Goal: Obtain resource: Download file/media

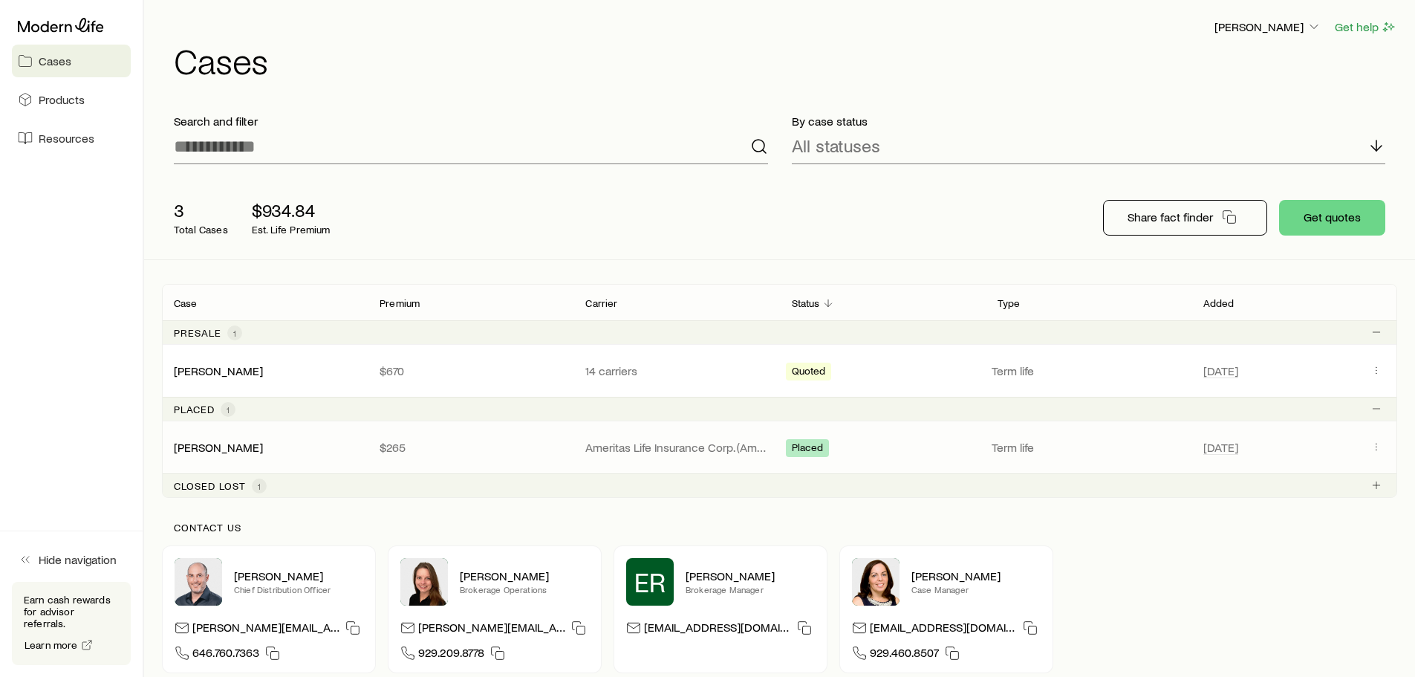
click at [692, 443] on p "Ameritas Life Insurance Corp. (Ameritas)" at bounding box center [676, 447] width 182 height 15
click at [216, 446] on link "[PERSON_NAME]" at bounding box center [219, 446] width 89 height 14
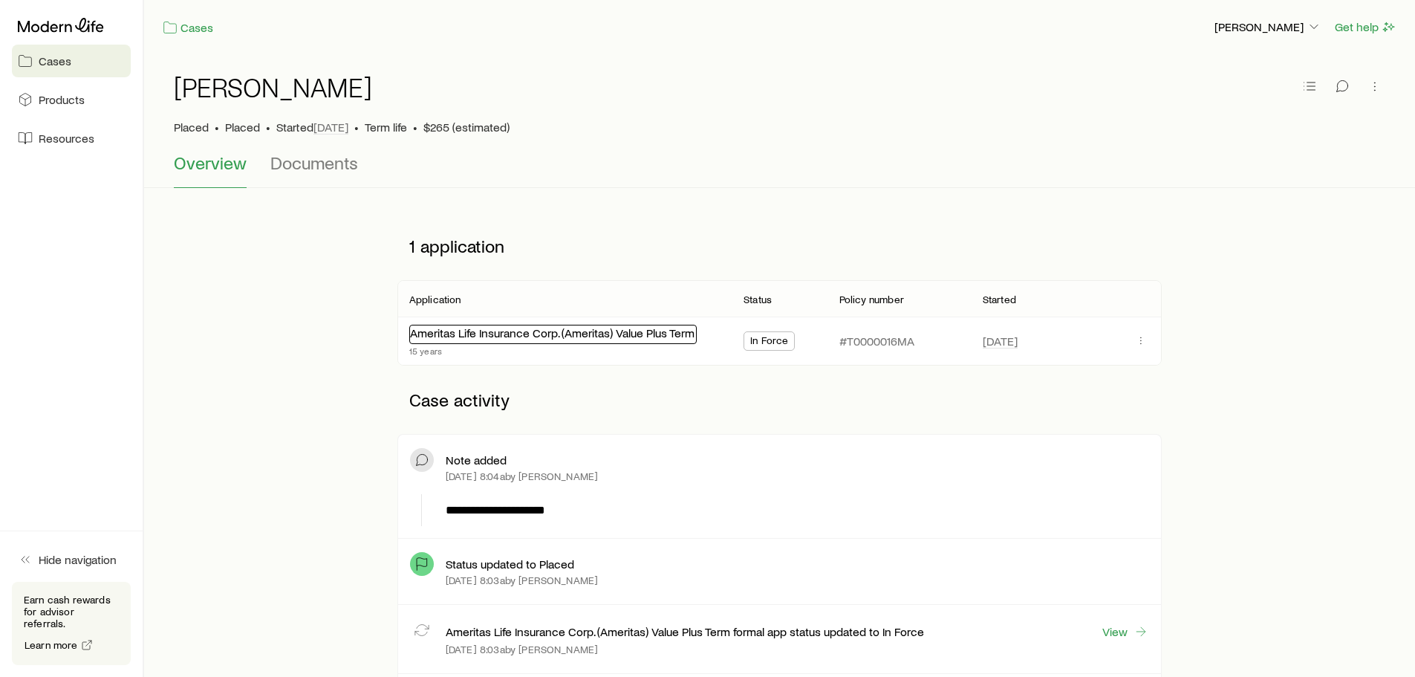
click at [522, 337] on link "Ameritas Life Insurance Corp. (Ameritas) Value Plus Term" at bounding box center [552, 332] width 285 height 14
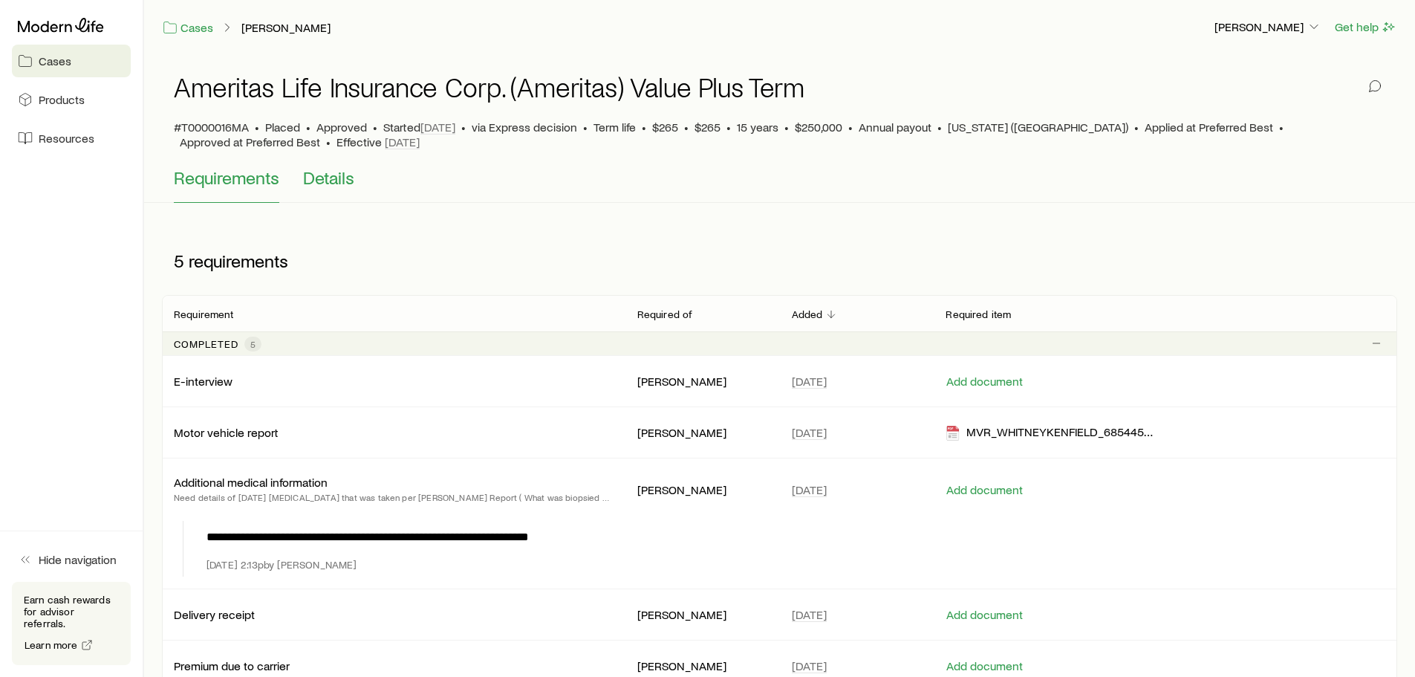
click at [323, 178] on span "Details" at bounding box center [328, 177] width 51 height 21
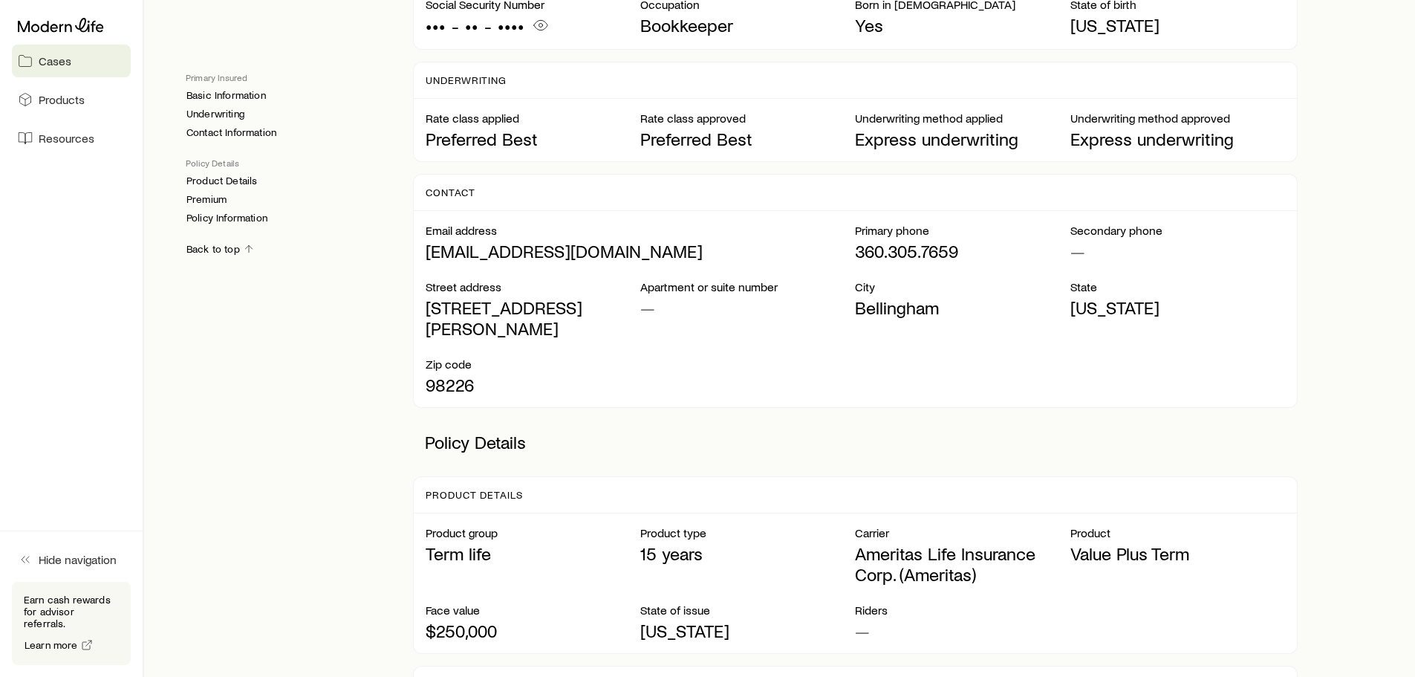
scroll to position [446, 0]
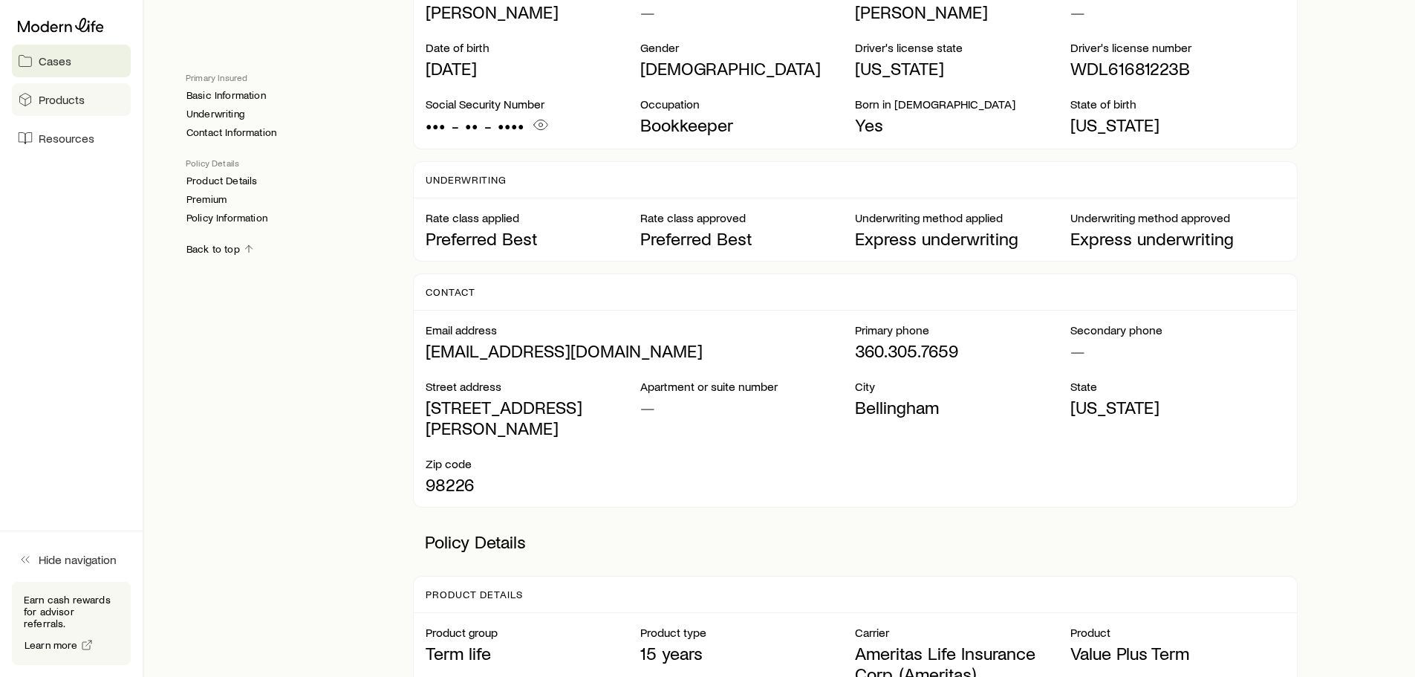
click at [72, 94] on span "Products" at bounding box center [62, 99] width 46 height 15
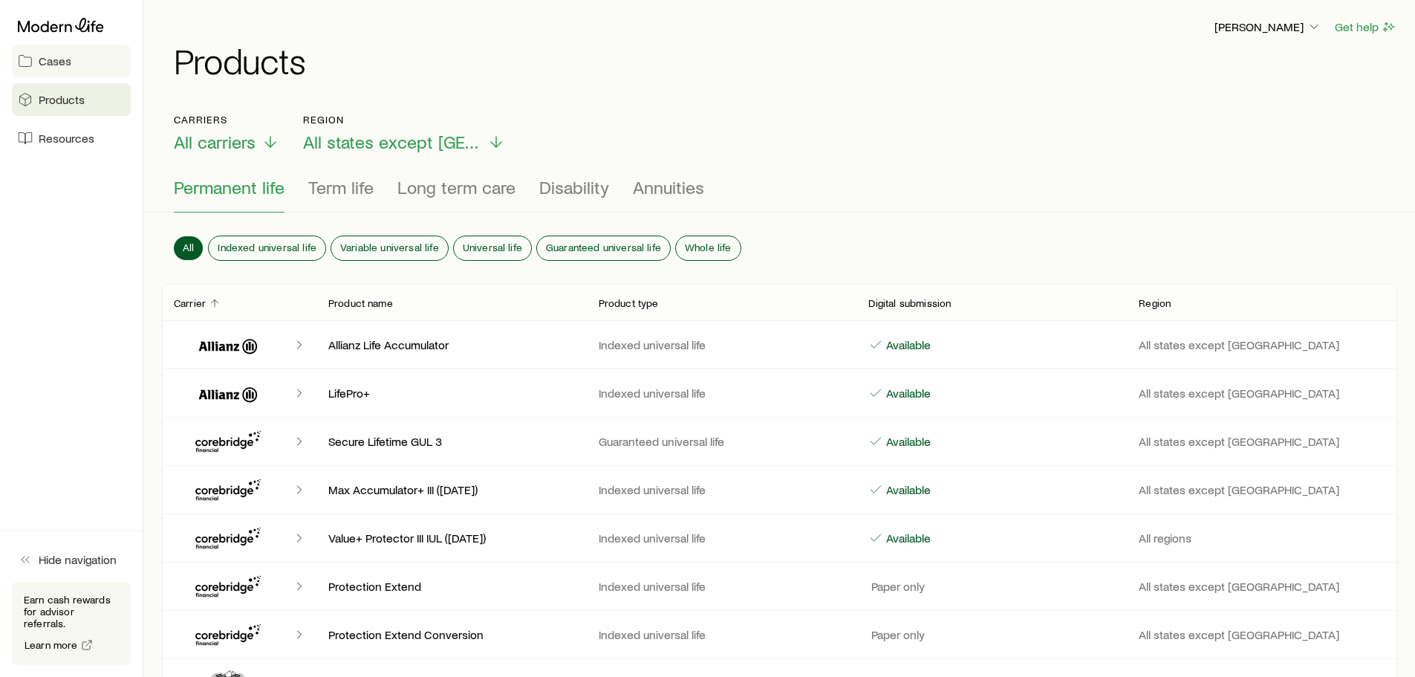
click at [73, 75] on link "Cases" at bounding box center [71, 61] width 119 height 33
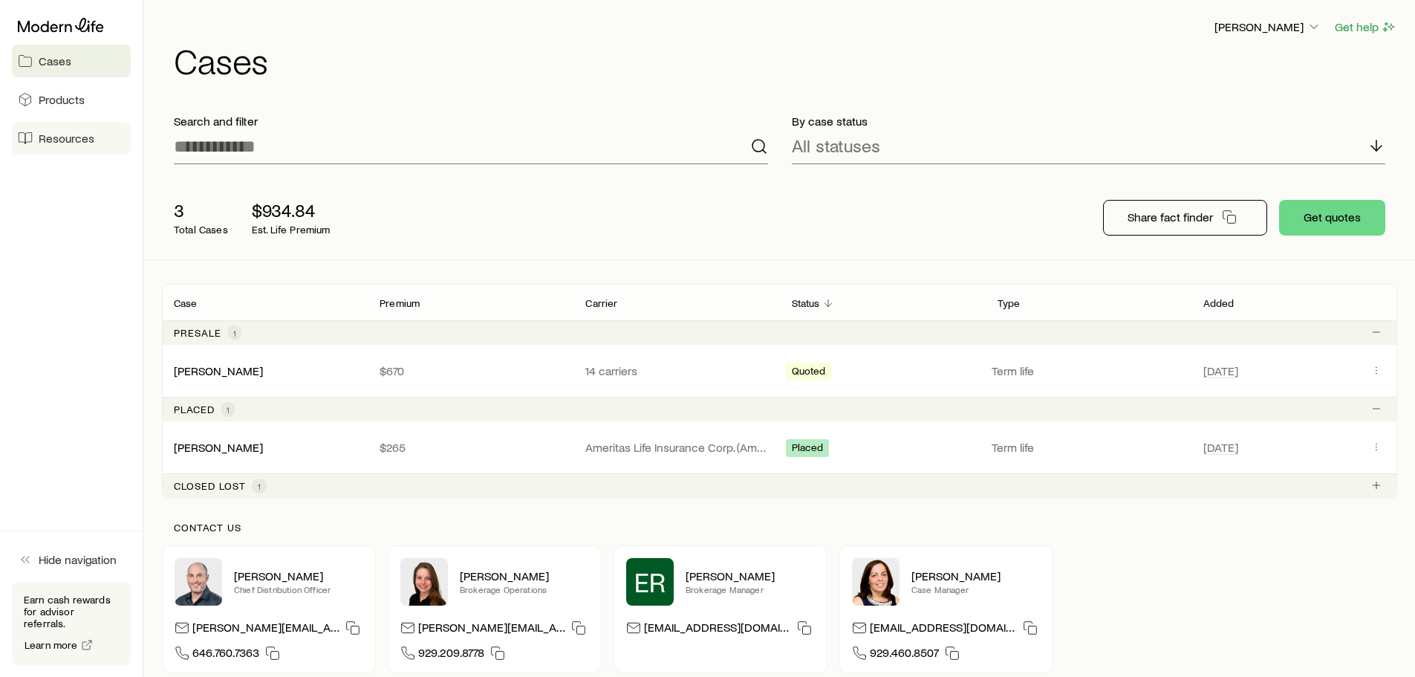
click at [76, 143] on span "Resources" at bounding box center [67, 138] width 56 height 15
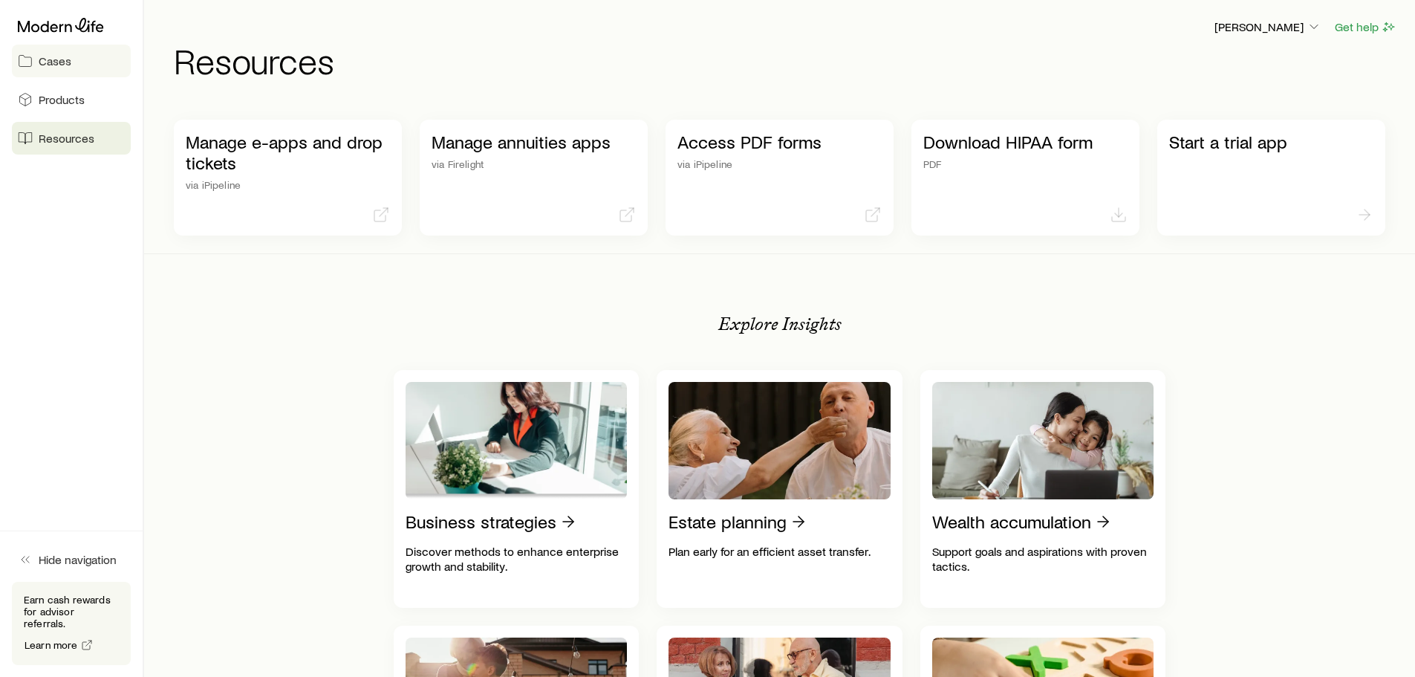
click at [74, 69] on link "Cases" at bounding box center [71, 61] width 119 height 33
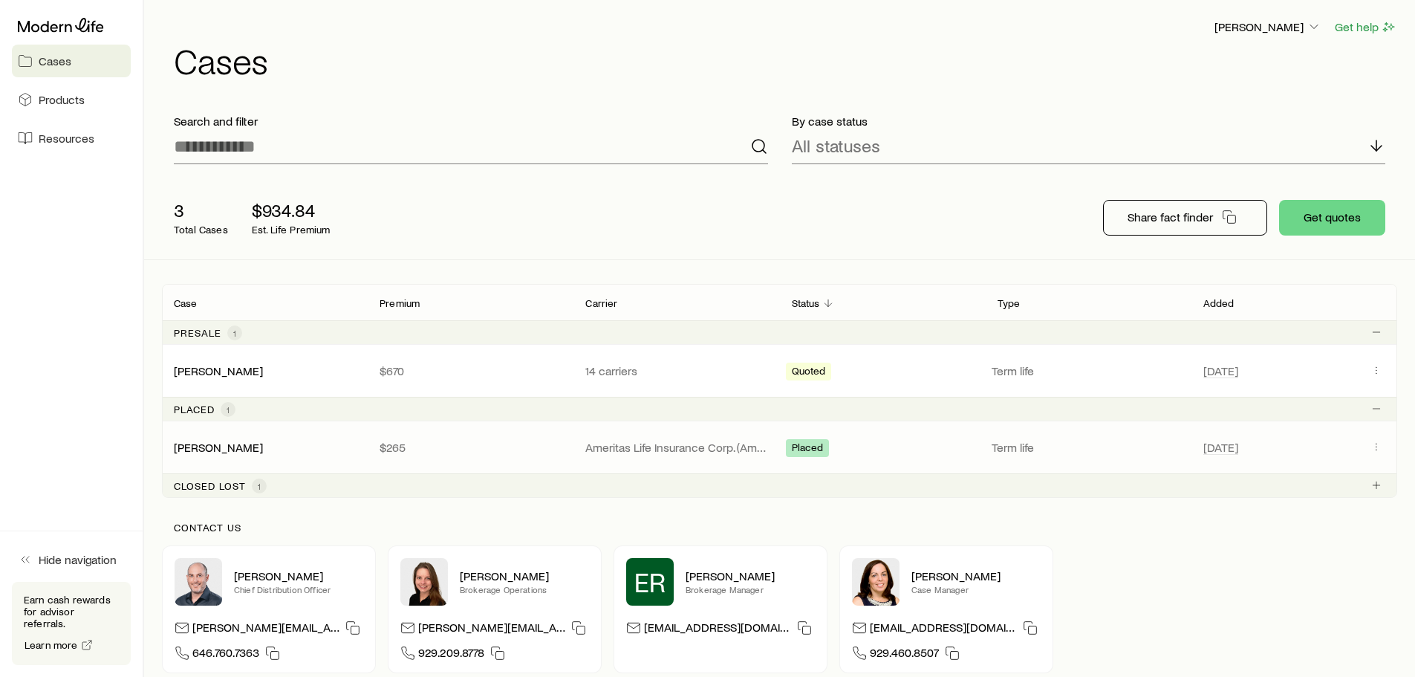
click at [680, 435] on div "[PERSON_NAME] $265 Ameritas Life Insurance Corp. (Ameritas) Placed Term life [D…" at bounding box center [780, 447] width 1236 height 52
click at [677, 441] on p "Ameritas Life Insurance Corp. (Ameritas)" at bounding box center [676, 447] width 182 height 15
click at [1369, 441] on button "Client cases" at bounding box center [1377, 447] width 18 height 18
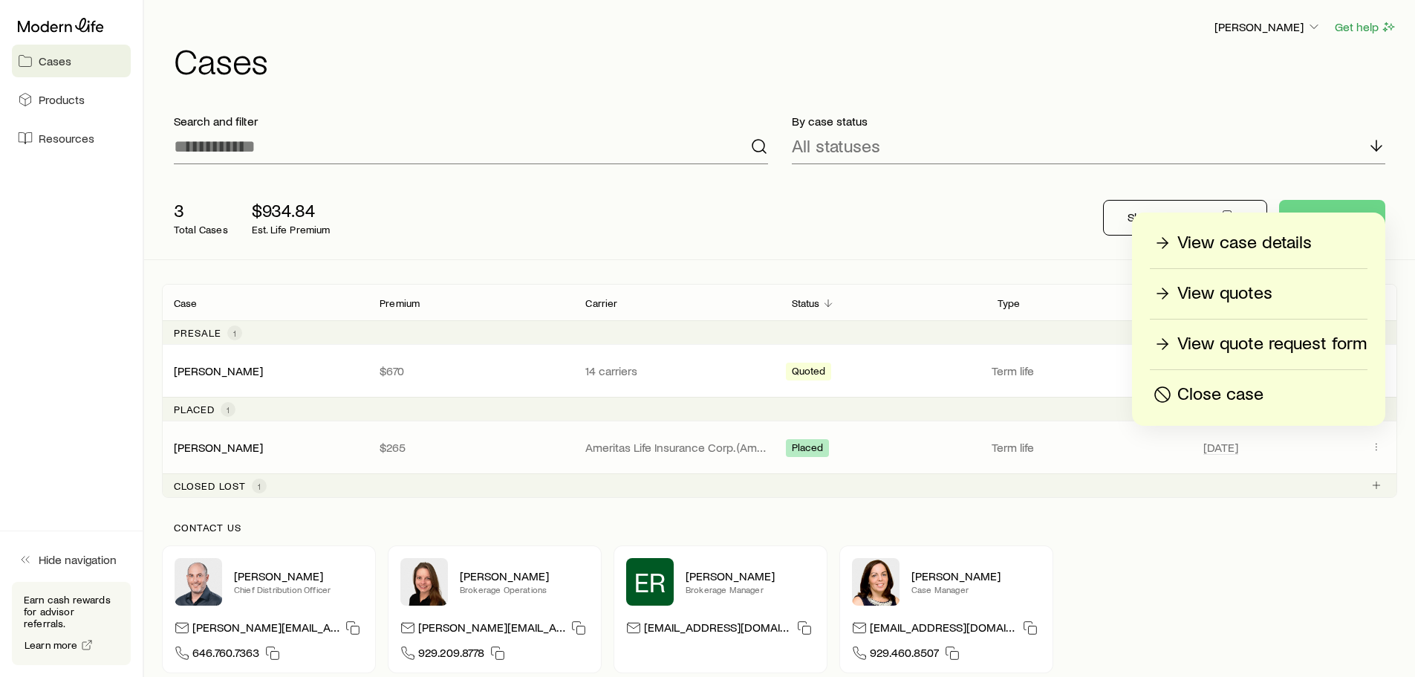
click at [1338, 441] on span "[DATE]" at bounding box center [1283, 447] width 158 height 18
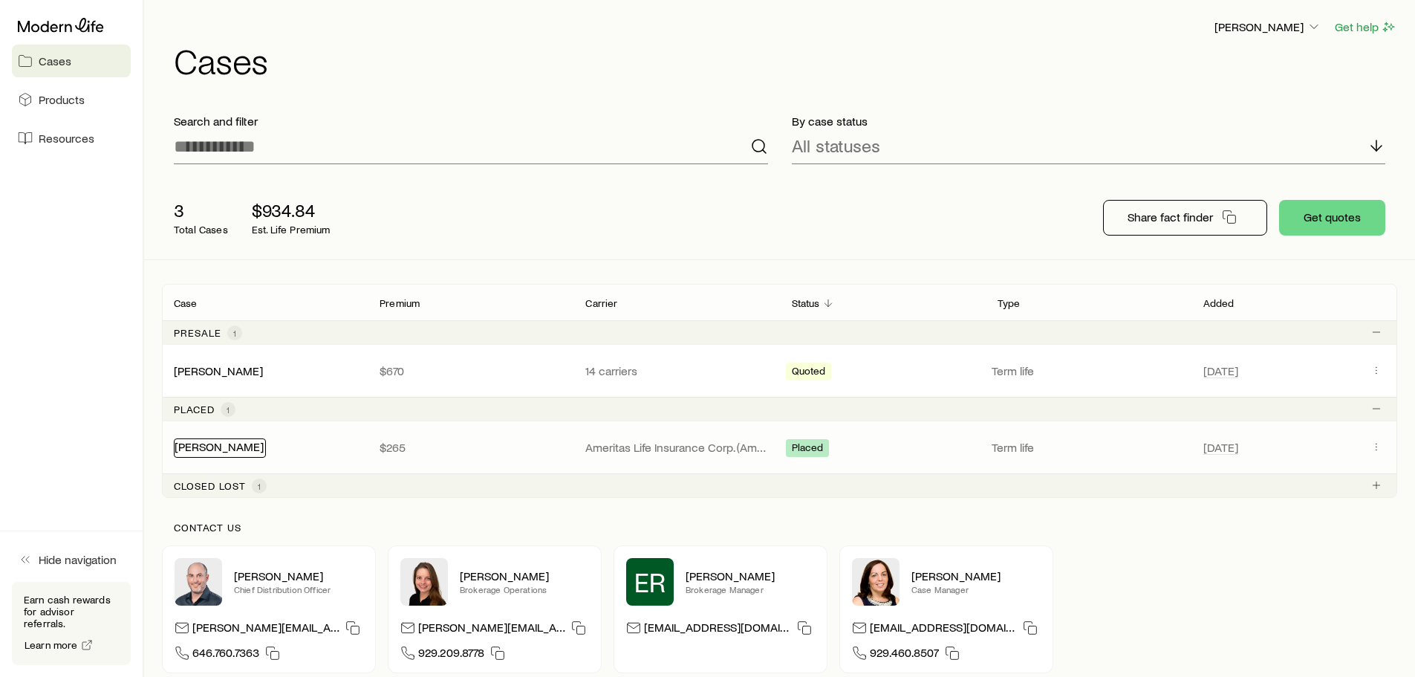
click at [230, 448] on link "[PERSON_NAME]" at bounding box center [219, 446] width 89 height 14
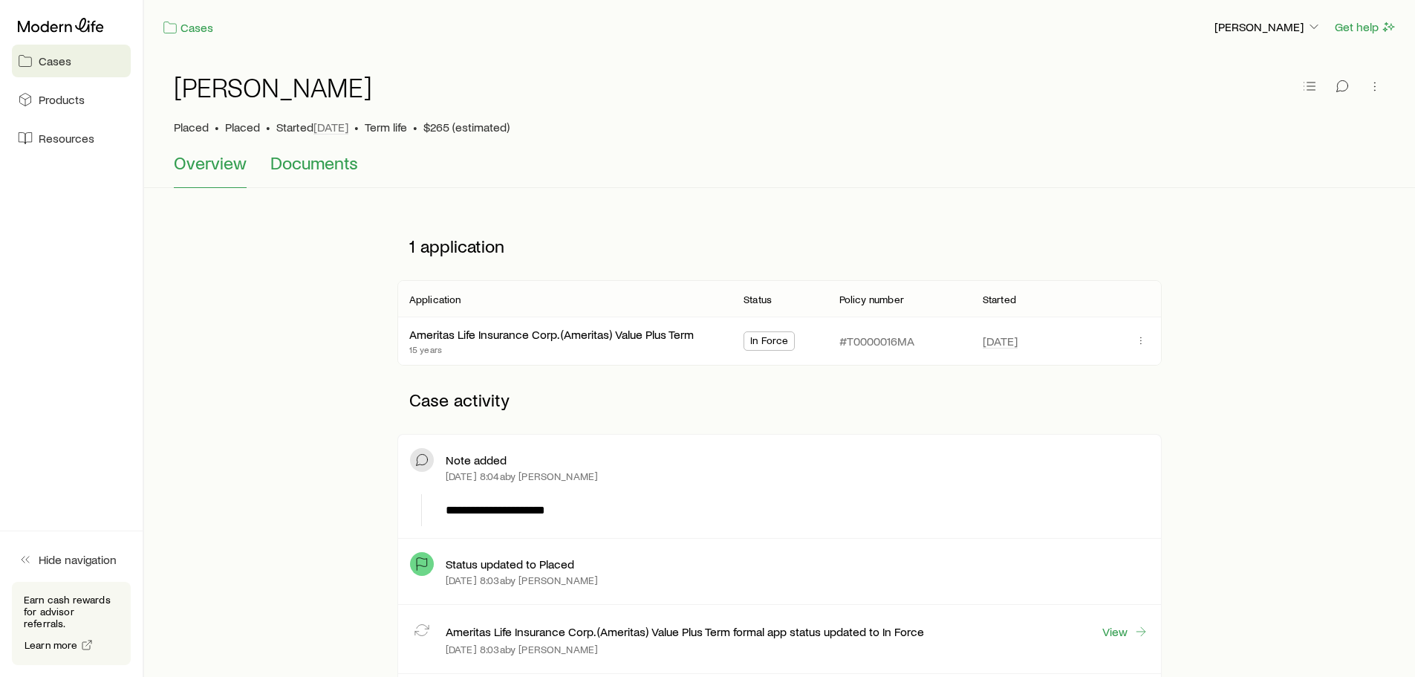
click at [328, 166] on span "Documents" at bounding box center [314, 162] width 88 height 21
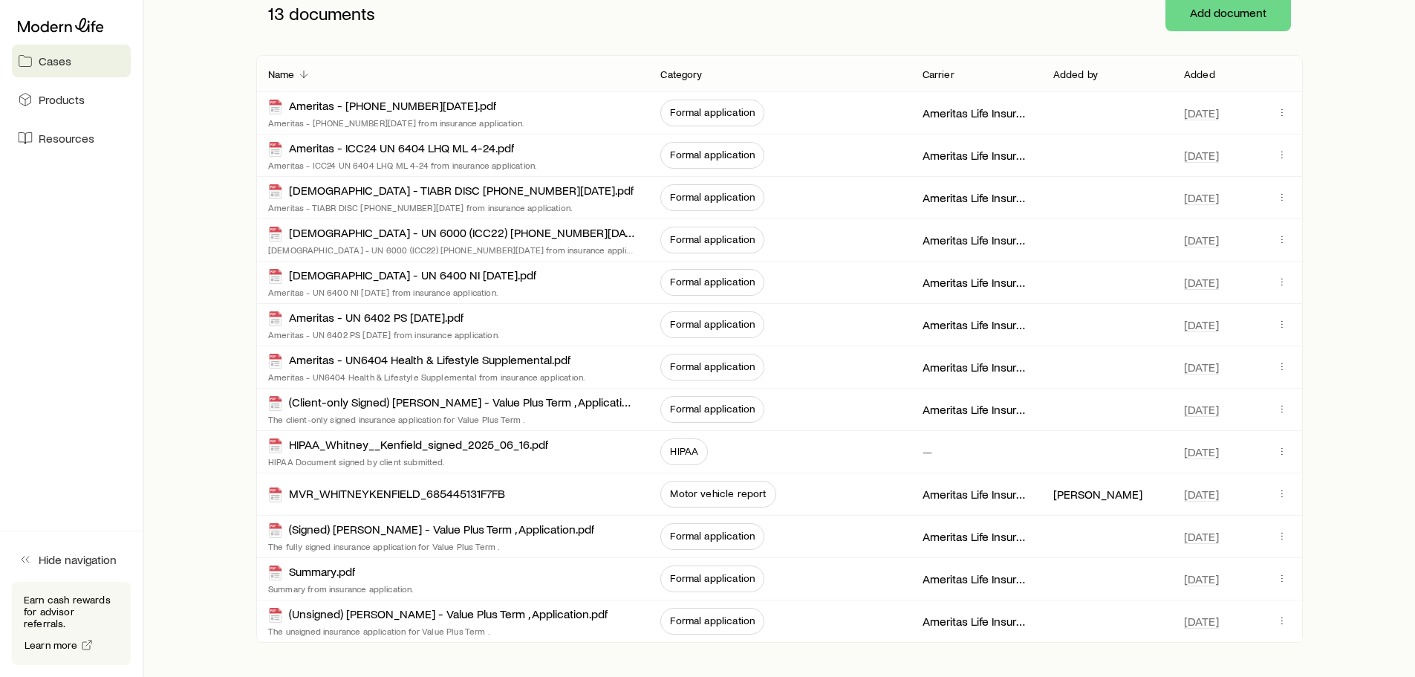
scroll to position [239, 0]
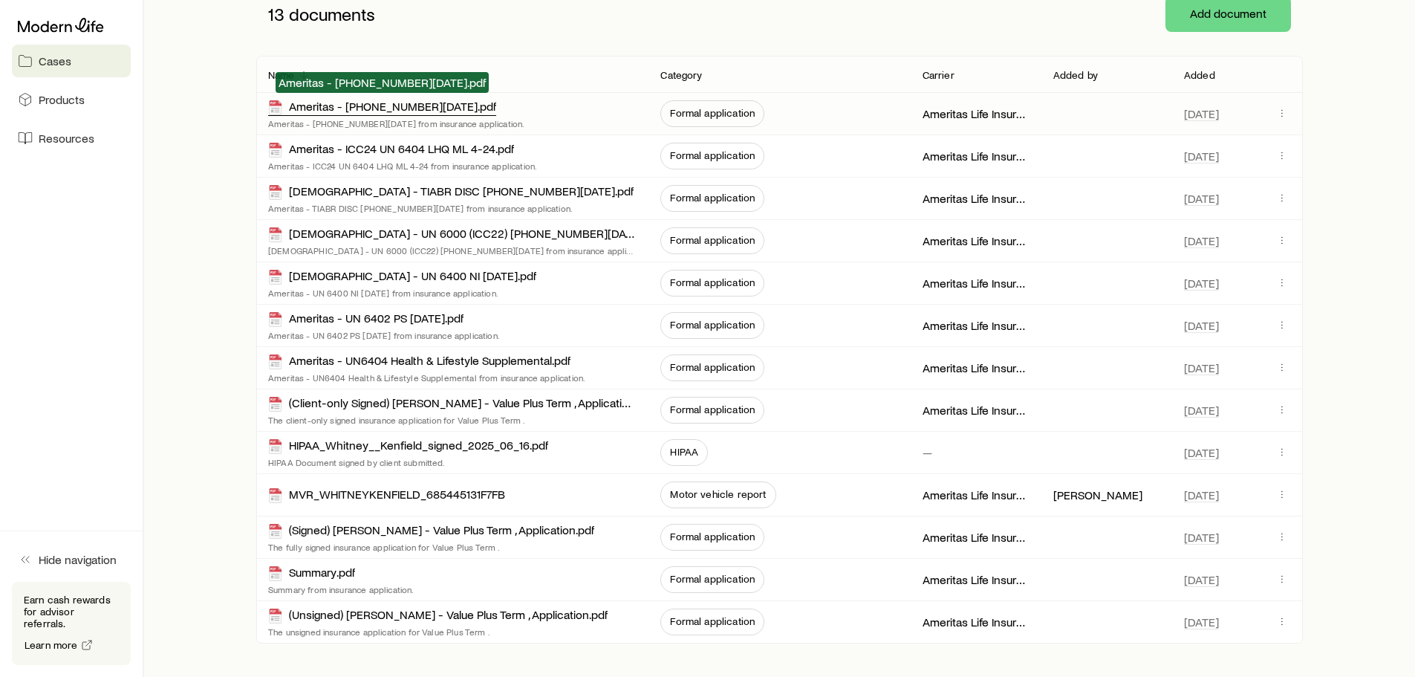
click at [415, 111] on div "Ameritas - [PHONE_NUMBER][DATE].pdf" at bounding box center [382, 107] width 228 height 17
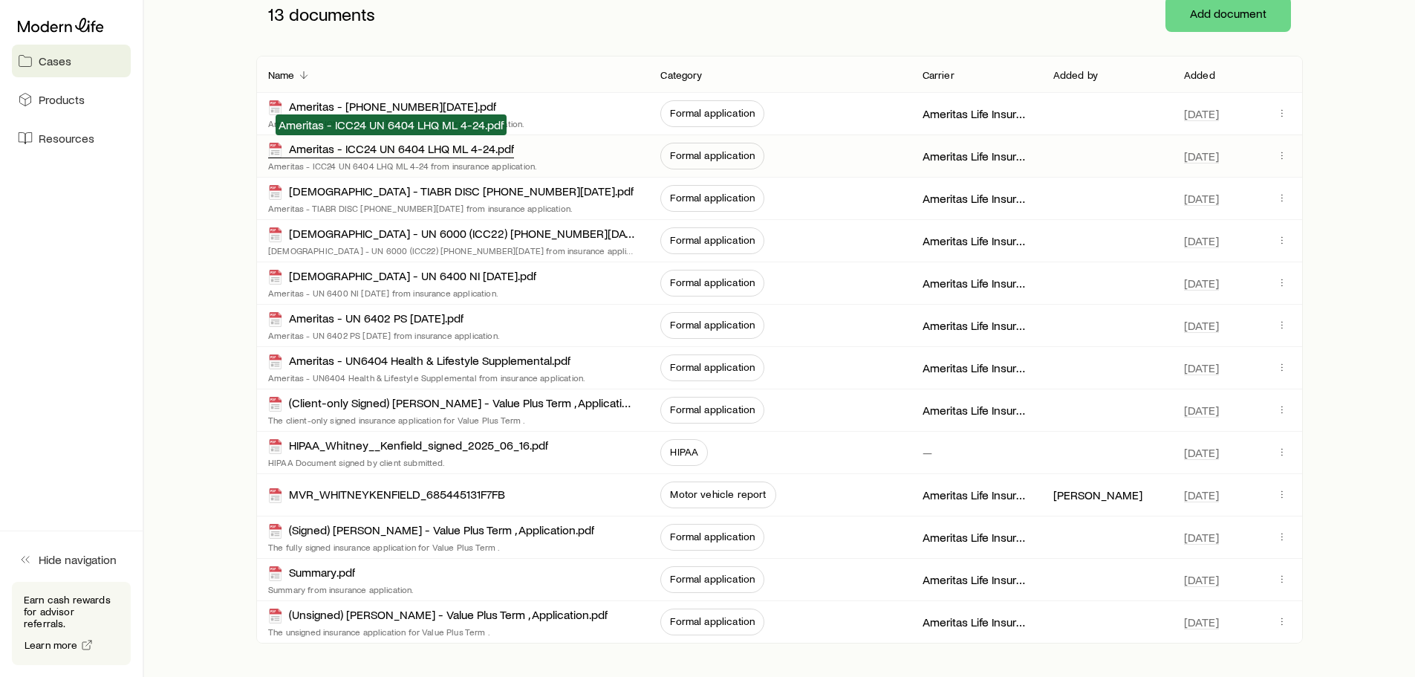
click at [401, 146] on div "Ameritas - ICC24 UN 6404 LHQ ML 4-24.pdf" at bounding box center [391, 149] width 246 height 17
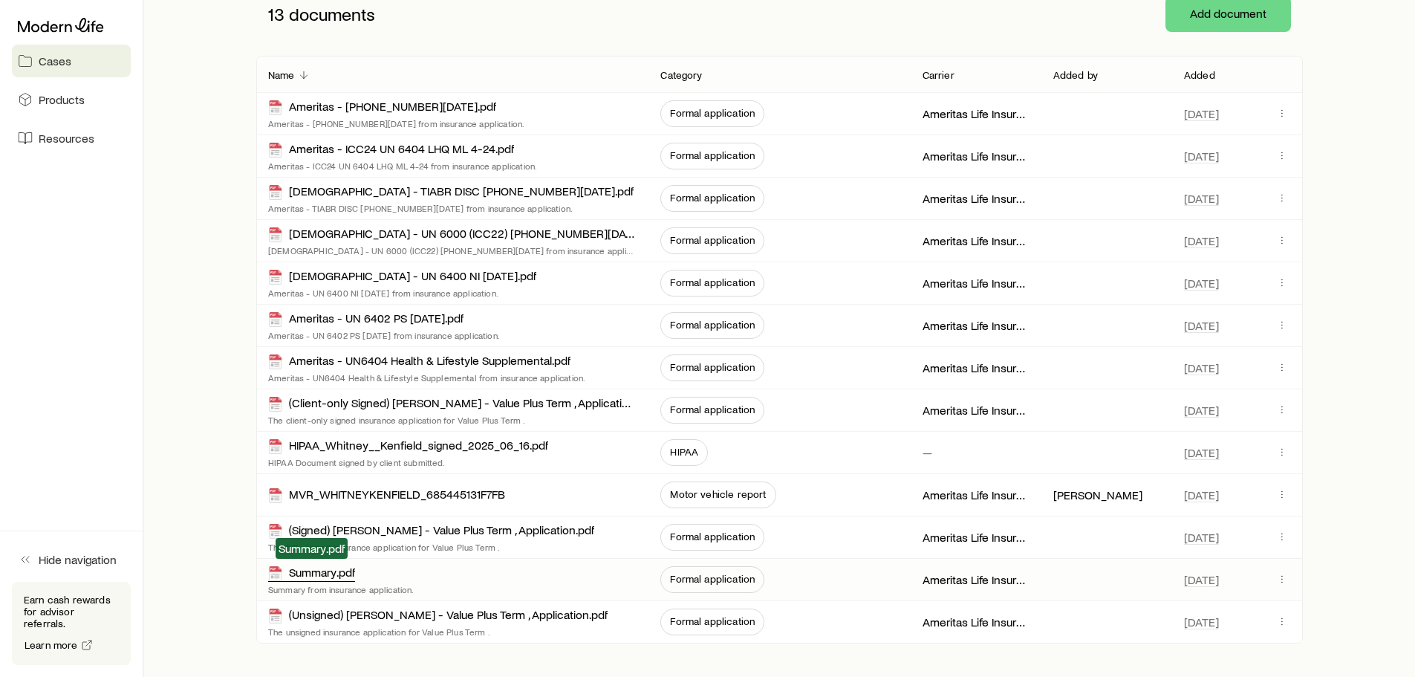
click at [318, 572] on div "Summary.pdf" at bounding box center [311, 573] width 87 height 17
